Goal: Task Accomplishment & Management: Use online tool/utility

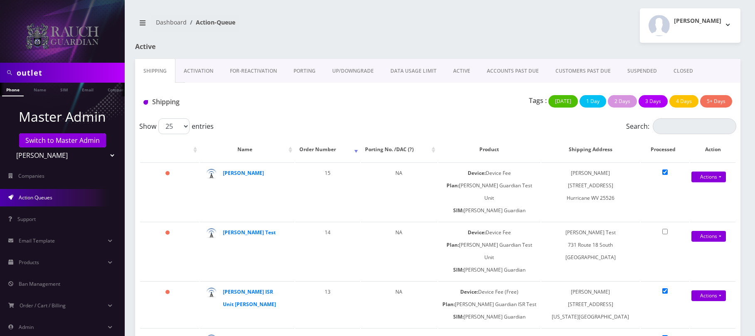
click at [51, 155] on select "Teltik Production My Link Mobile VennMobile Unlimited Advanced LTE Rexing Inc D…" at bounding box center [63, 156] width 106 height 16
select select "13"
click at [10, 148] on select "Teltik Production My Link Mobile VennMobile Unlimited Advanced LTE Rexing Inc D…" at bounding box center [63, 156] width 106 height 16
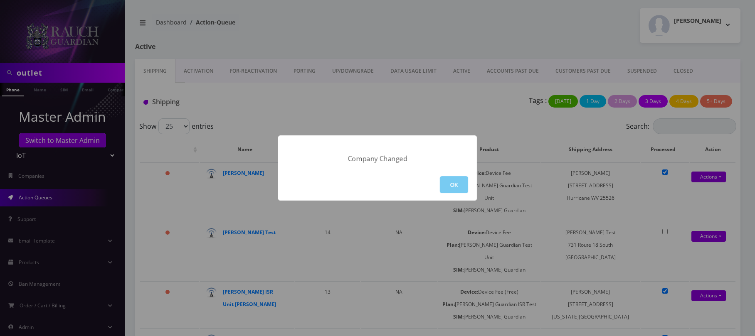
click at [448, 186] on button "OK" at bounding box center [454, 184] width 28 height 17
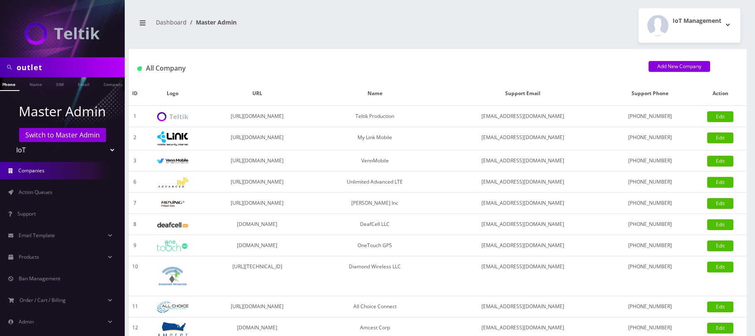
scroll to position [0, 4]
click at [55, 197] on link "Action Queues" at bounding box center [62, 192] width 125 height 17
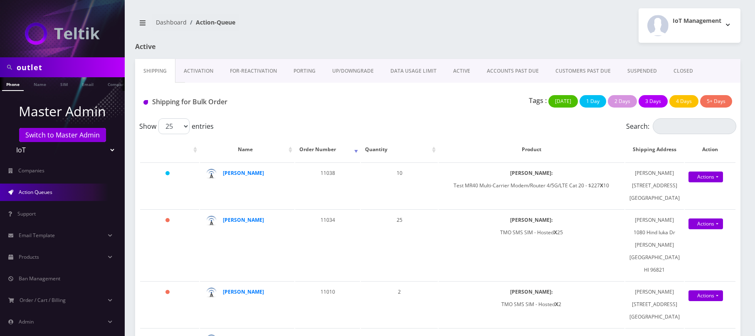
click at [200, 69] on link "Activation" at bounding box center [198, 71] width 46 height 24
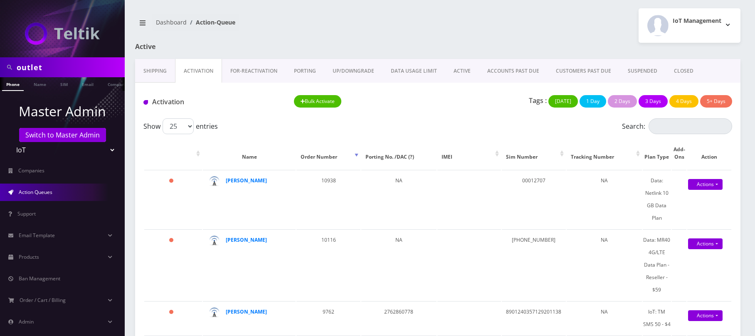
drag, startPoint x: 72, startPoint y: 65, endPoint x: -11, endPoint y: 65, distance: 83.2
type input "nirvan"
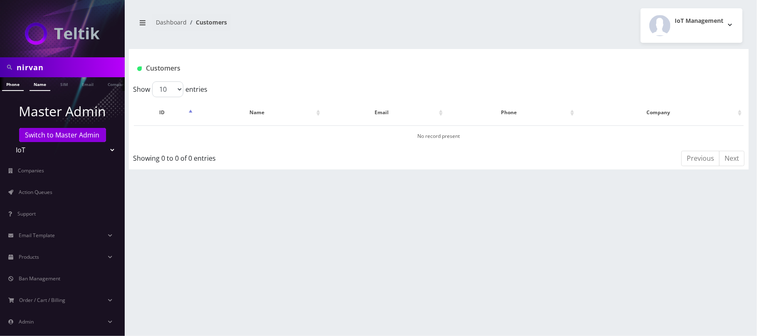
click at [39, 86] on link "Name" at bounding box center [40, 84] width 21 height 14
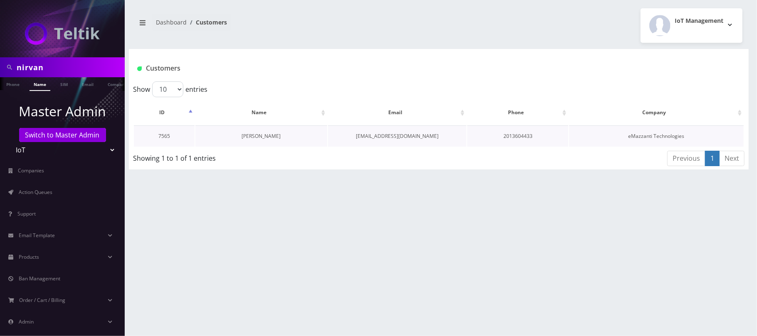
click at [263, 136] on link "[PERSON_NAME]" at bounding box center [261, 136] width 39 height 7
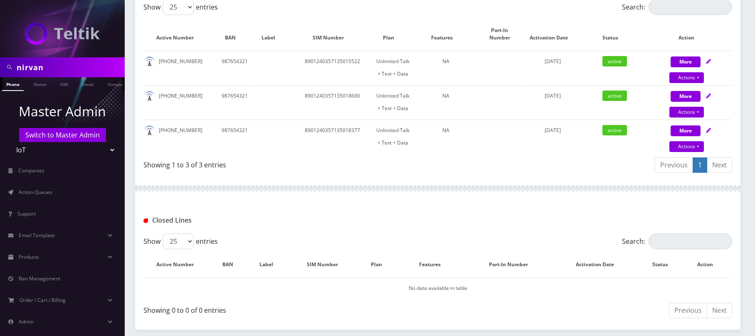
scroll to position [207, 0]
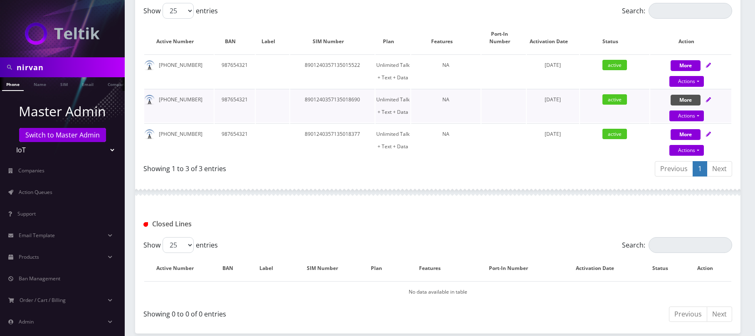
click at [681, 97] on button "More" at bounding box center [686, 100] width 30 height 11
select select "TMO SMS SIM"
select select "400"
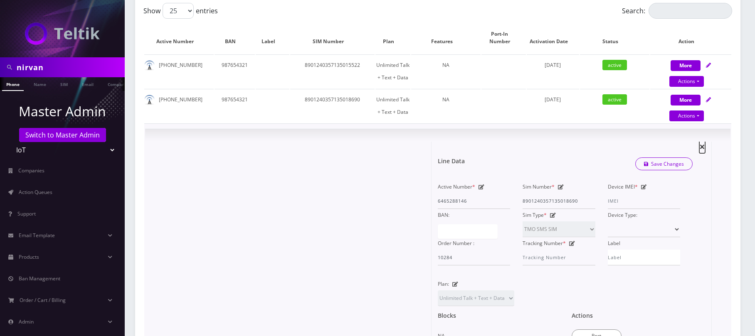
click at [702, 146] on span "×" at bounding box center [702, 147] width 6 height 14
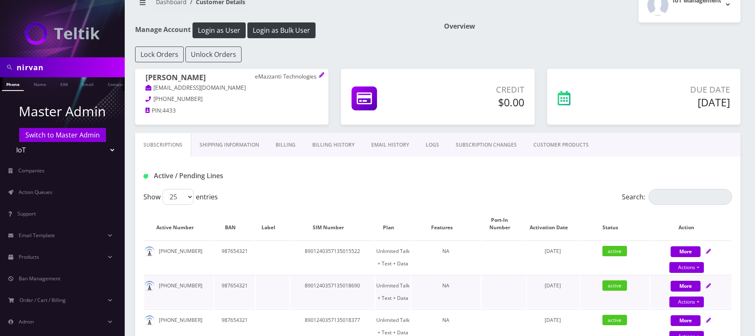
scroll to position [0, 0]
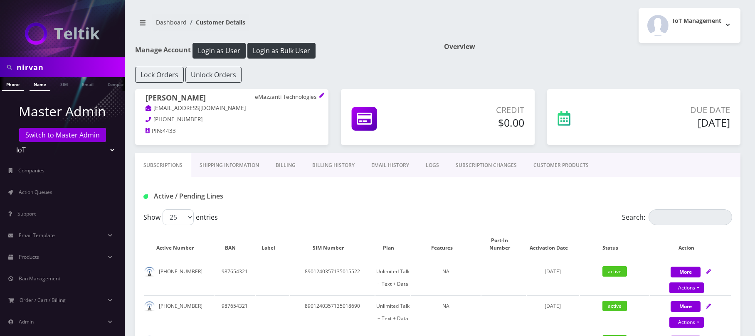
click at [39, 82] on link "Name" at bounding box center [40, 84] width 21 height 14
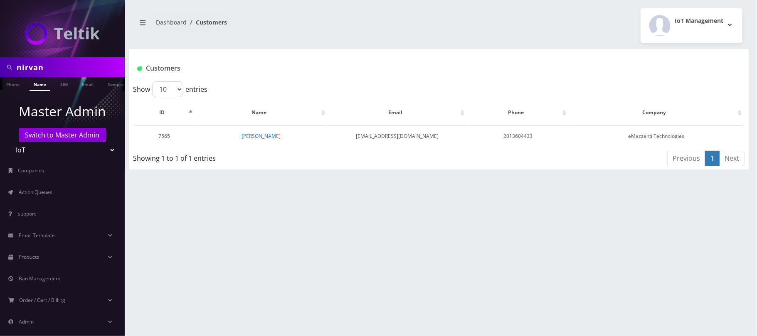
drag, startPoint x: 74, startPoint y: 68, endPoint x: -47, endPoint y: 70, distance: 120.6
click at [0, 70] on html "nirvan Phone Name SIM Email Company Customer Master Admin Switch to Master Admi…" at bounding box center [378, 168] width 757 height 336
paste input "[PERSON_NAME][EMAIL_ADDRESS][DOMAIN_NAME]"
type input "[EMAIL_ADDRESS][DOMAIN_NAME]"
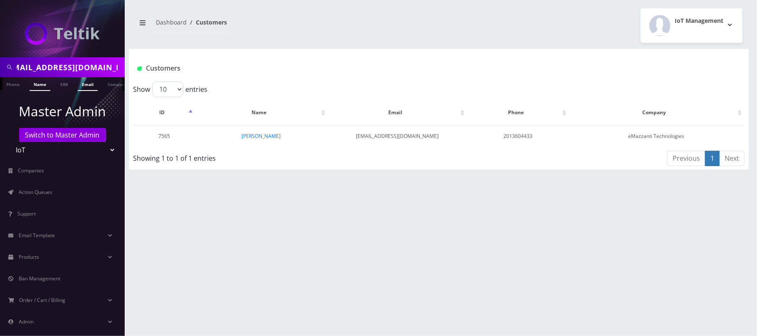
scroll to position [0, 0]
click at [90, 88] on link "Email" at bounding box center [88, 84] width 20 height 14
click at [113, 67] on input "[EMAIL_ADDRESS][DOMAIN_NAME]" at bounding box center [70, 67] width 106 height 16
